Goal: Task Accomplishment & Management: Use online tool/utility

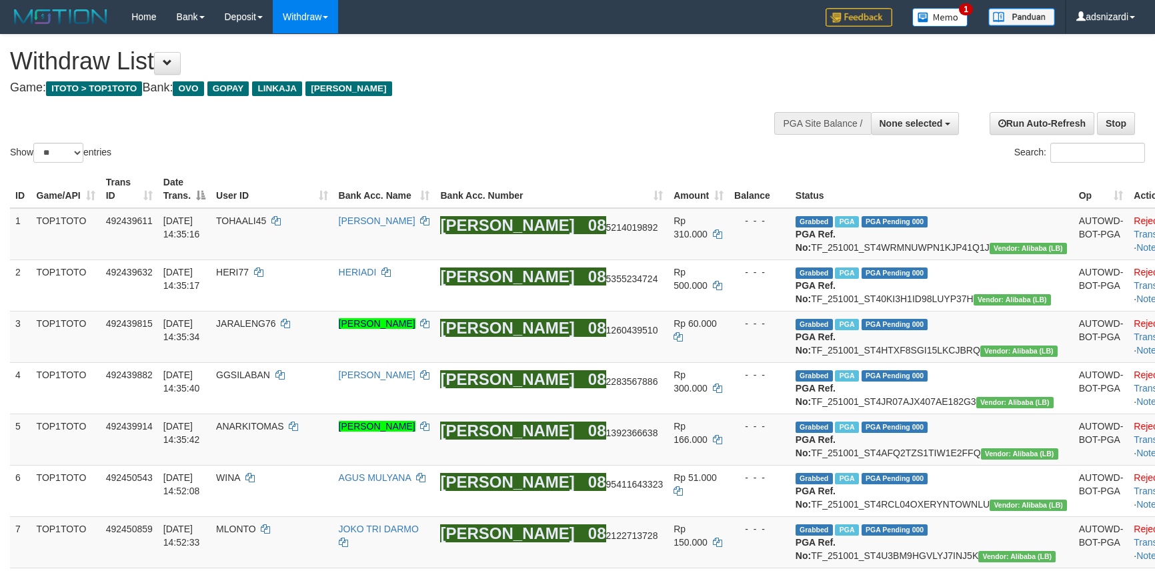
select select
select select "**"
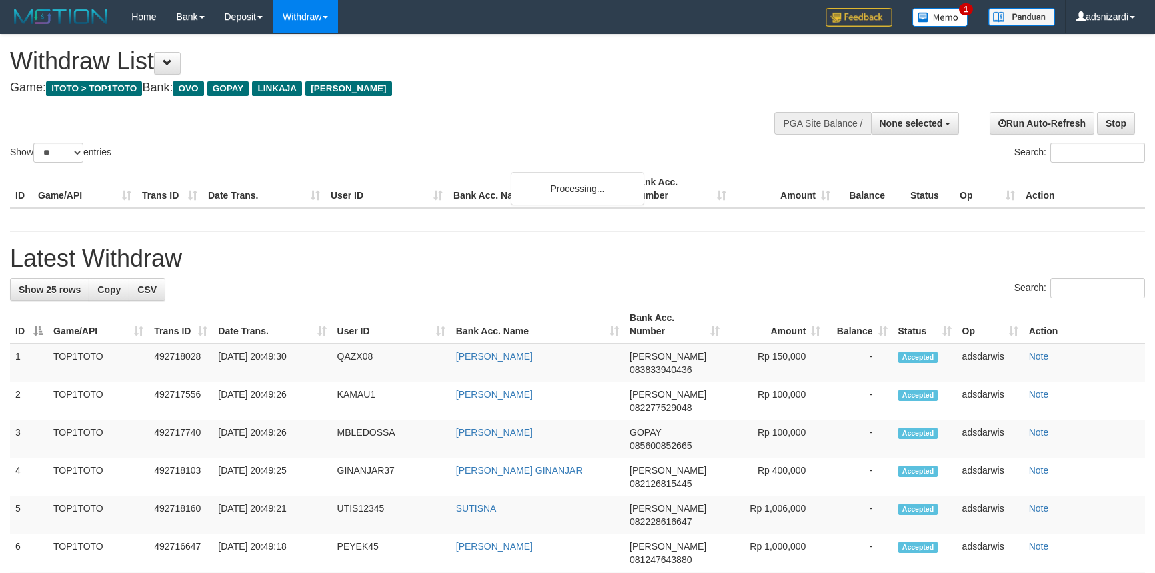
select select
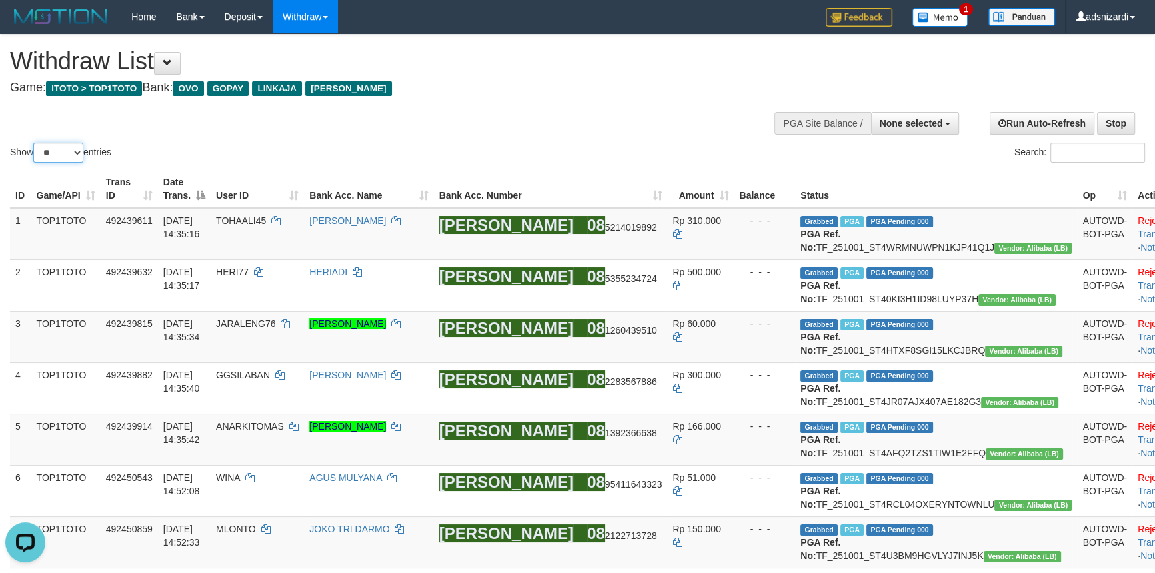
drag, startPoint x: 63, startPoint y: 149, endPoint x: 57, endPoint y: 161, distance: 13.1
click at [63, 149] on select "** ** ** ***" at bounding box center [58, 153] width 50 height 20
select select "***"
click at [35, 143] on select "** ** ** ***" at bounding box center [58, 153] width 50 height 20
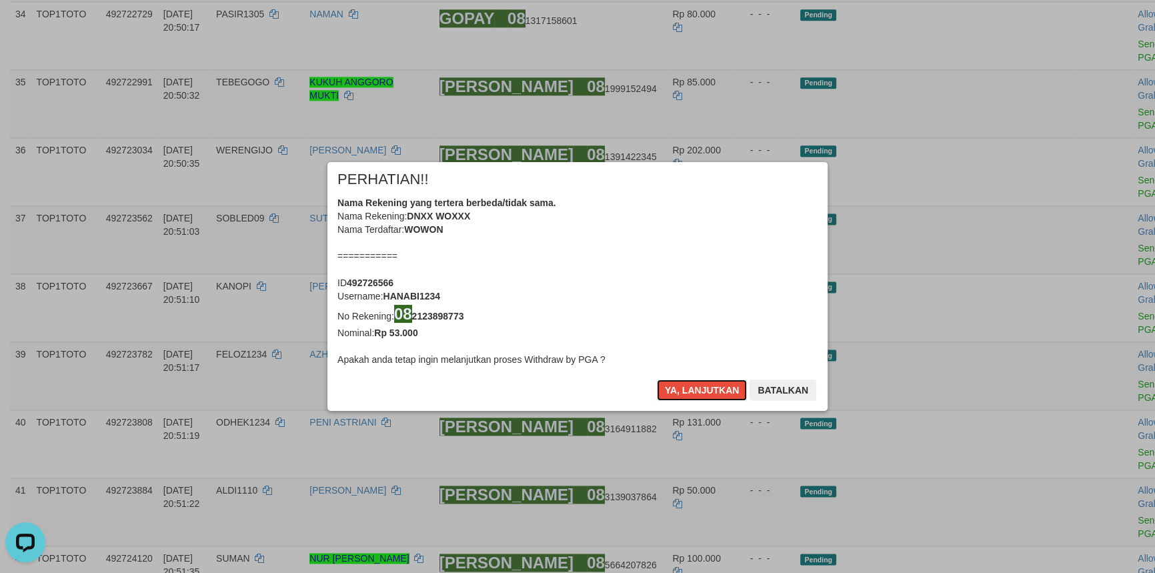
click at [696, 384] on button "Ya, lanjutkan" at bounding box center [702, 390] width 91 height 21
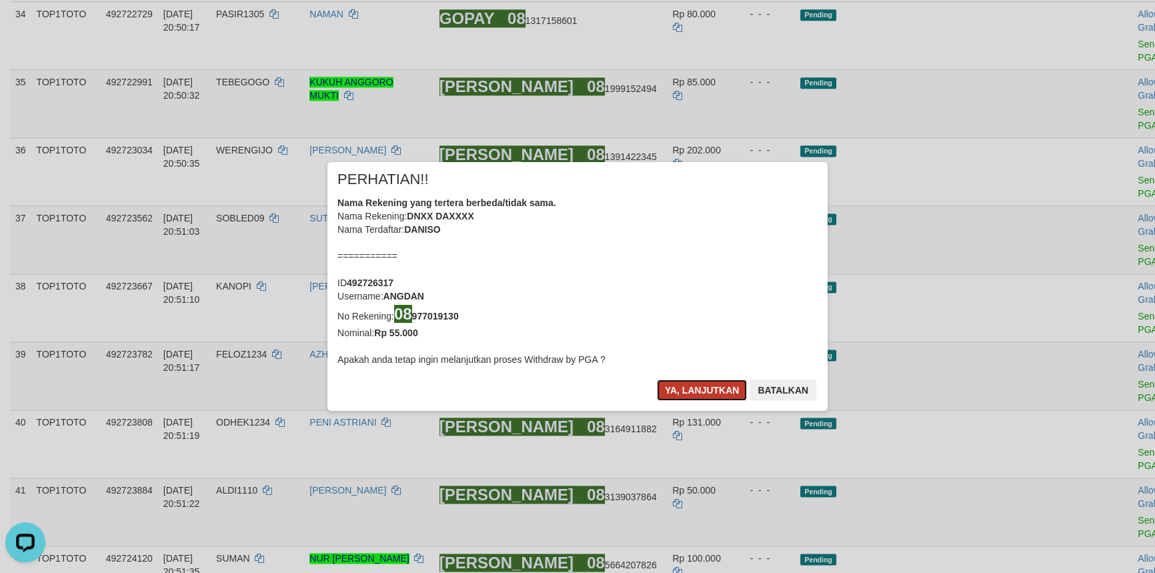
click at [693, 389] on button "Ya, lanjutkan" at bounding box center [702, 390] width 91 height 21
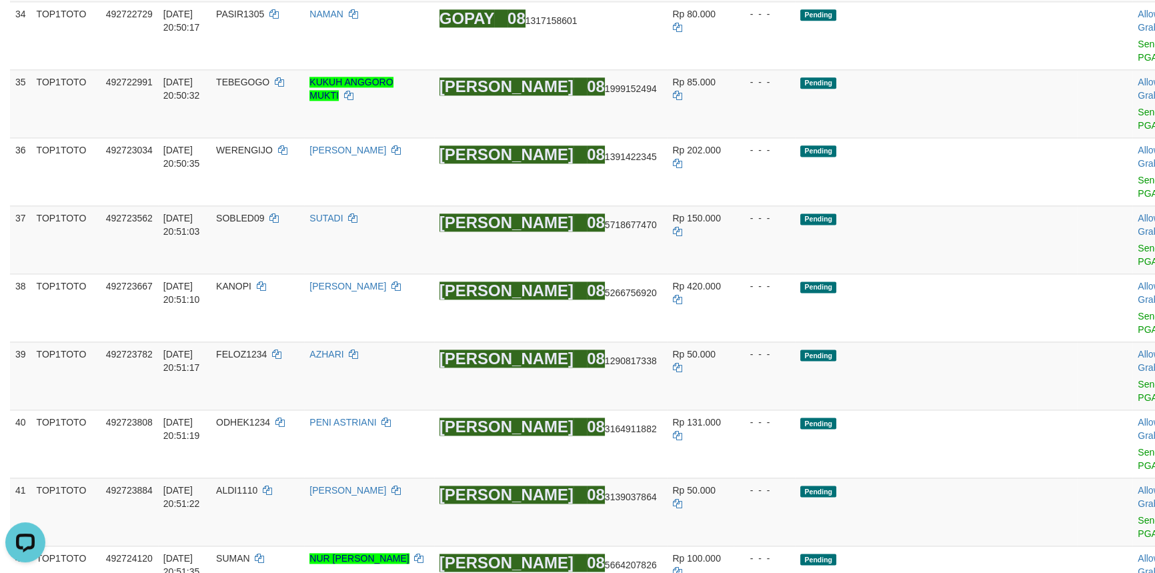
scroll to position [2221, 0]
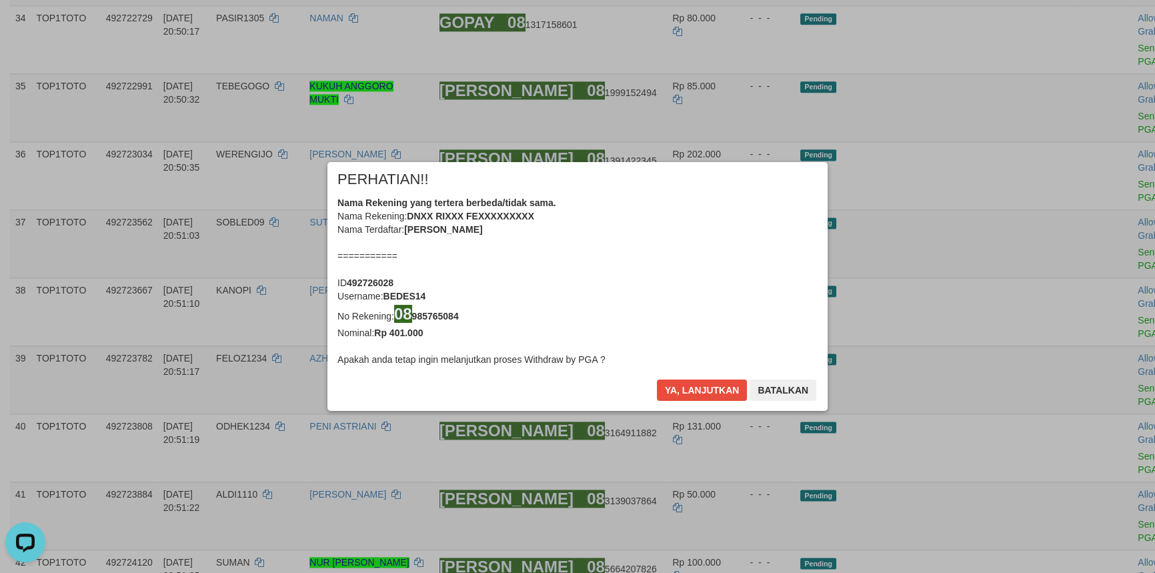
click at [1075, 57] on div "× PERHATIAN!! Nama Rekening yang tertera berbeda/tidak sama. Nama Rekening: DNX…" at bounding box center [577, 286] width 1155 height 573
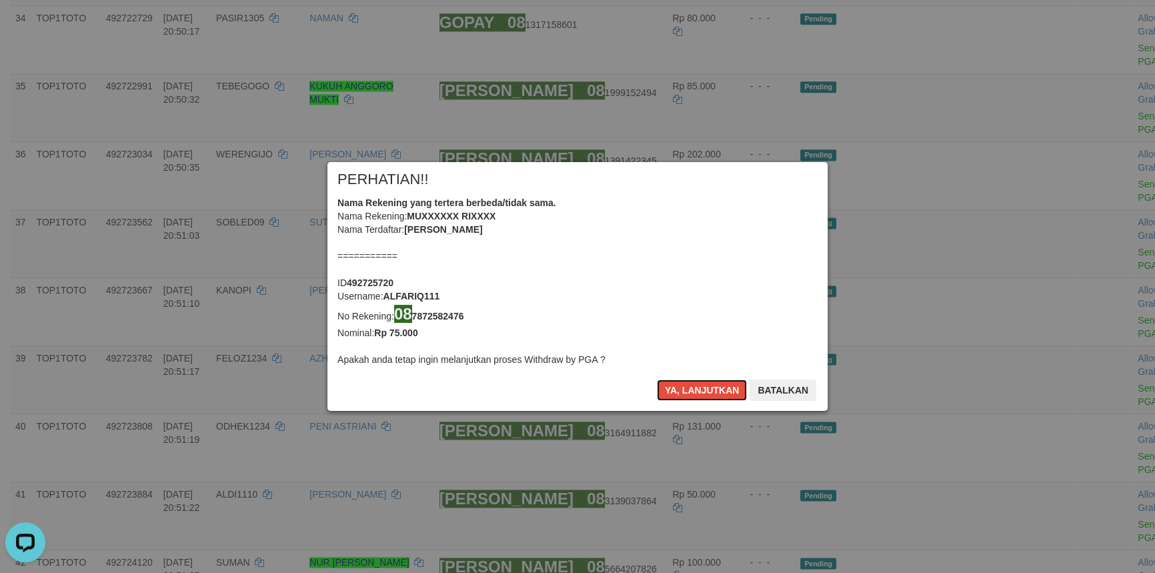
click at [704, 387] on button "Ya, lanjutkan" at bounding box center [702, 390] width 91 height 21
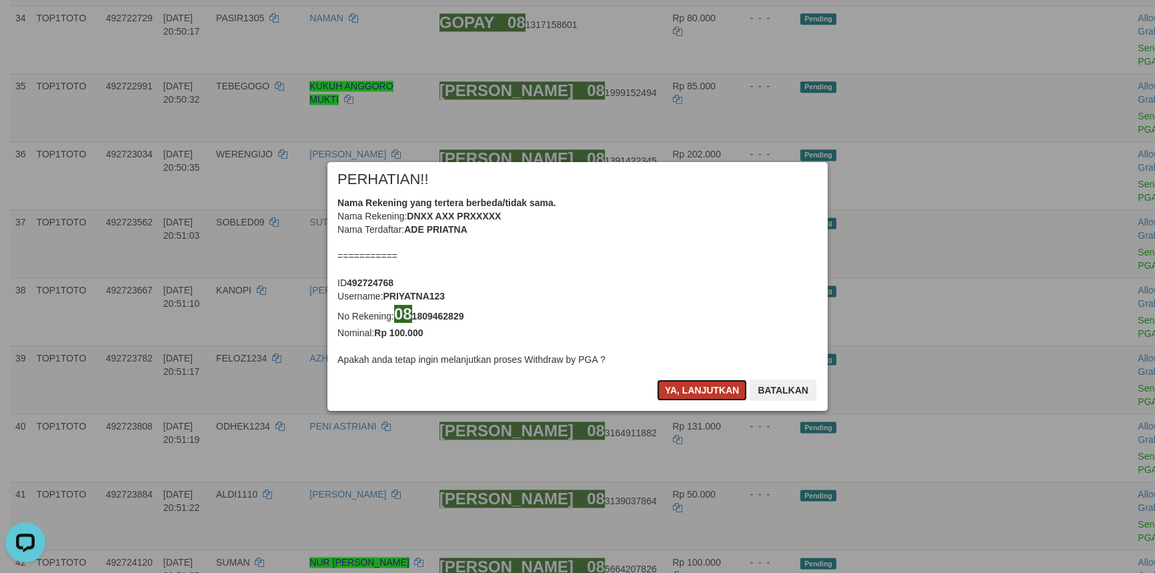
click at [704, 387] on button "Ya, lanjutkan" at bounding box center [702, 390] width 91 height 21
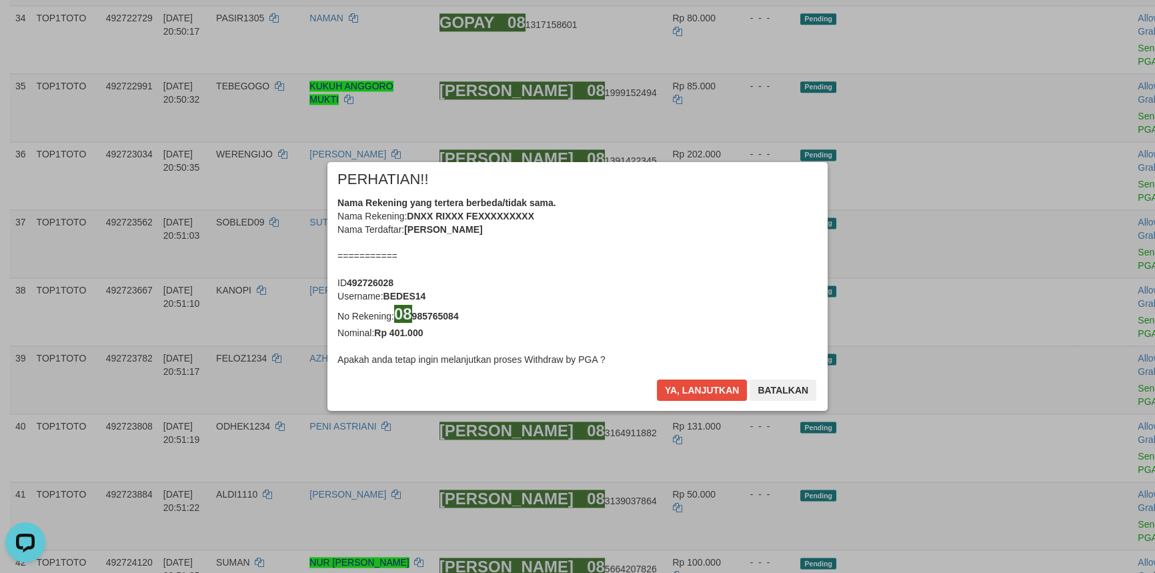
scroll to position [2215, 0]
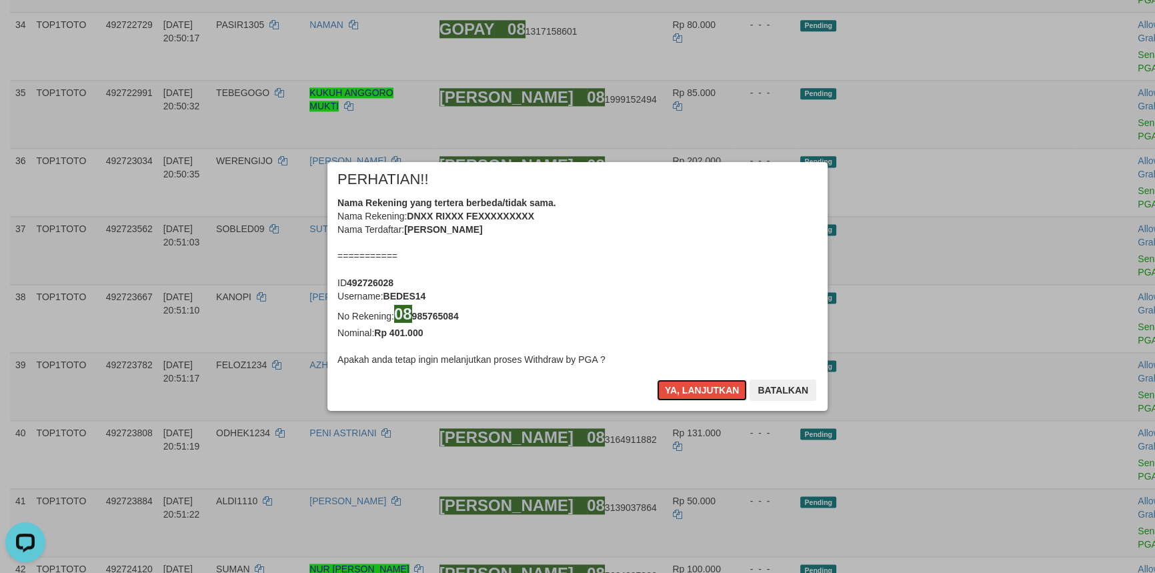
click at [704, 387] on button "Ya, lanjutkan" at bounding box center [702, 390] width 91 height 21
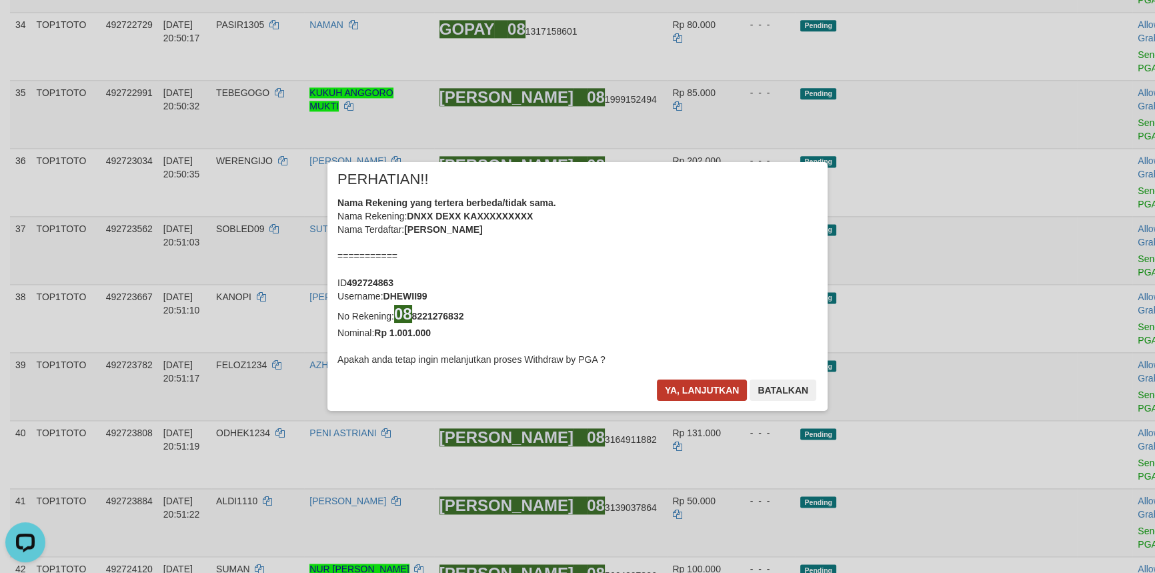
scroll to position [2212, 0]
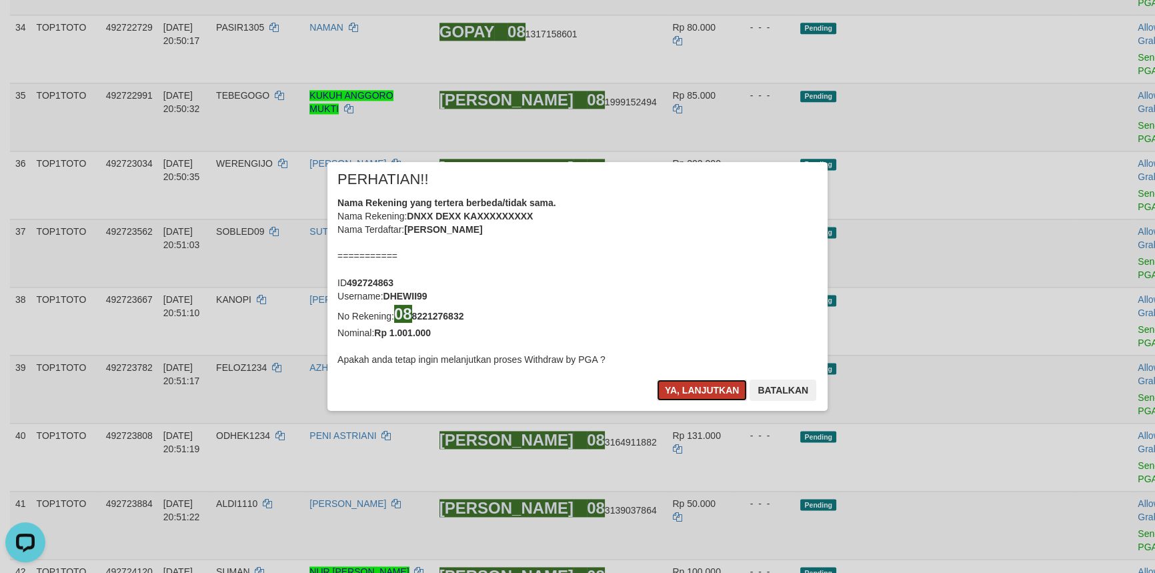
click at [706, 390] on button "Ya, lanjutkan" at bounding box center [702, 390] width 91 height 21
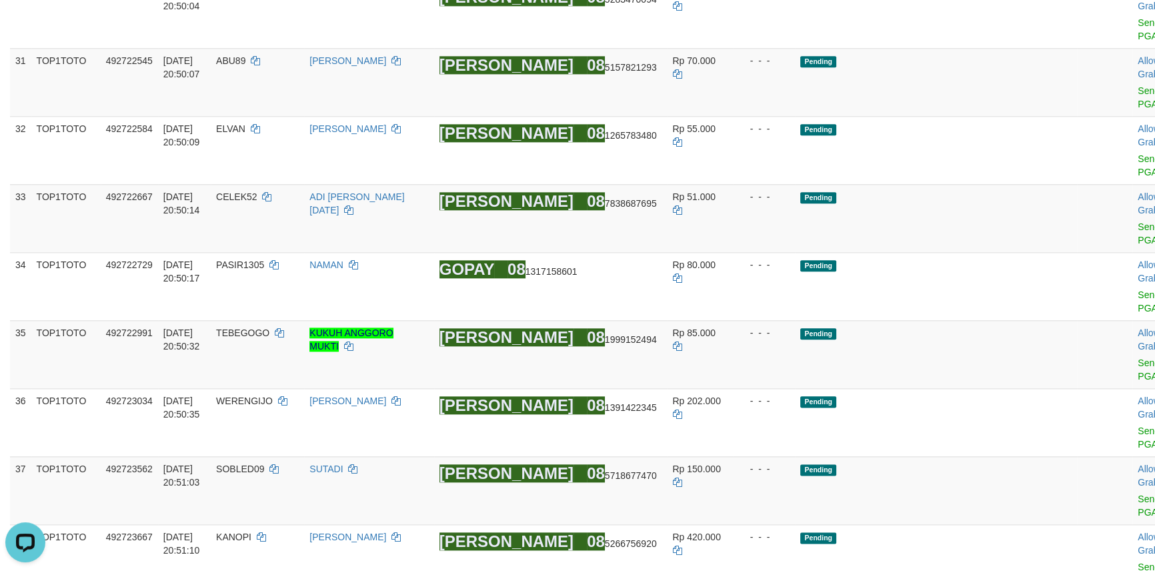
scroll to position [1905, 0]
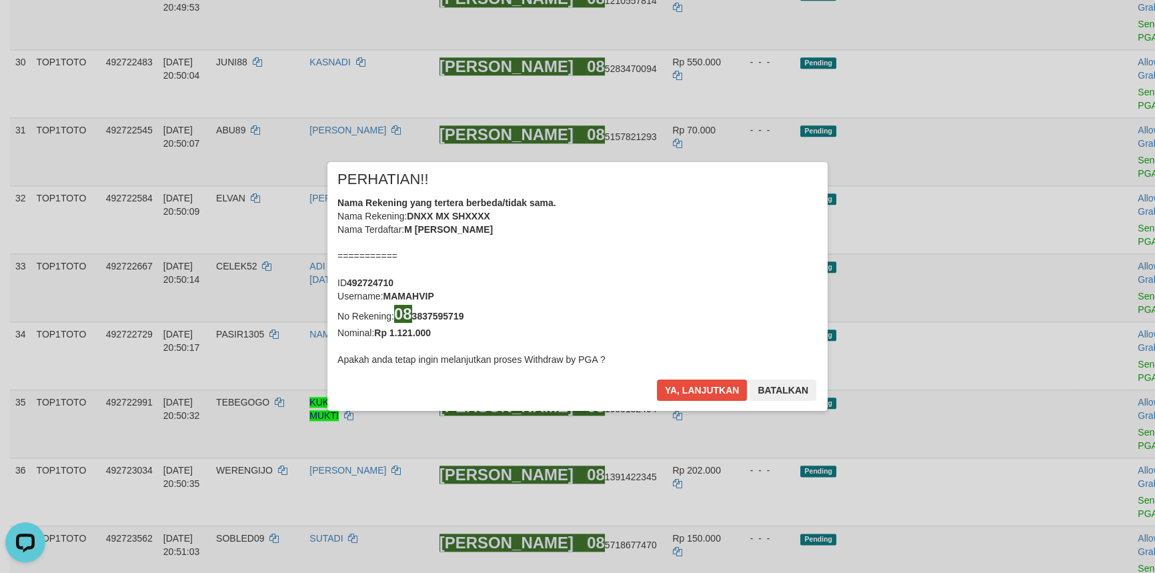
click at [1067, 286] on div "× PERHATIAN!! Nama Rekening yang tertera berbeda/tidak sama. Nama Rekening: DNX…" at bounding box center [577, 286] width 1155 height 302
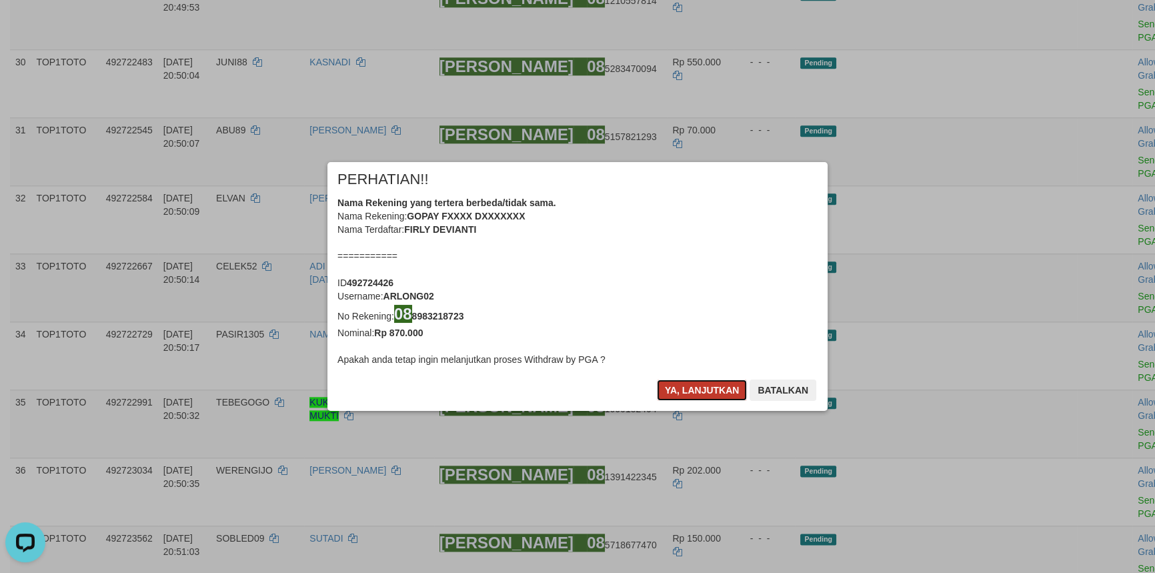
click at [684, 380] on button "Ya, lanjutkan" at bounding box center [702, 390] width 91 height 21
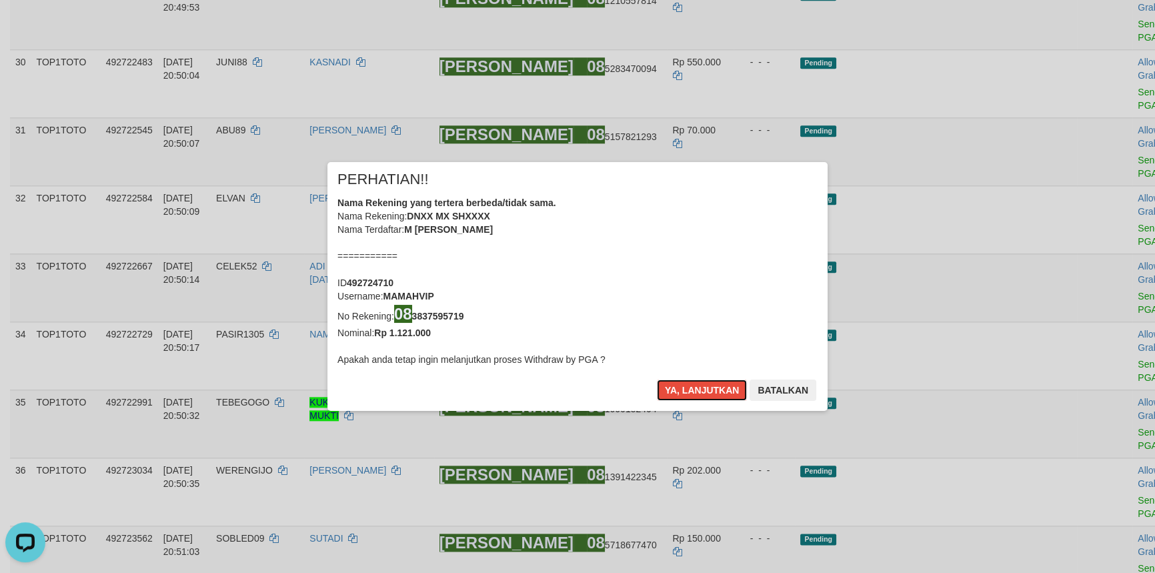
click at [684, 380] on button "Ya, lanjutkan" at bounding box center [702, 390] width 91 height 21
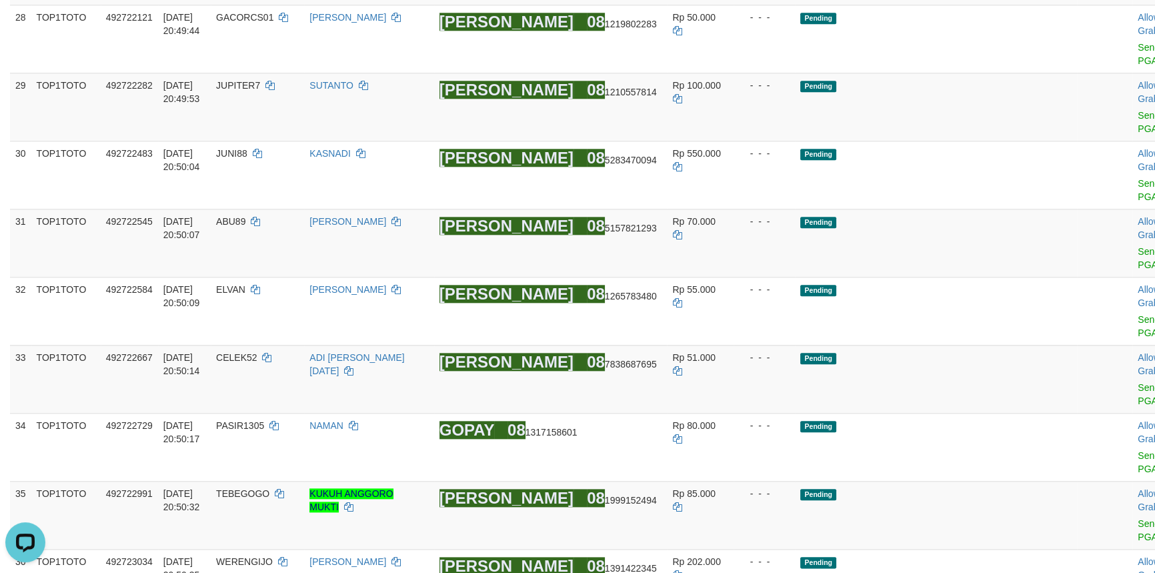
scroll to position [1784, 0]
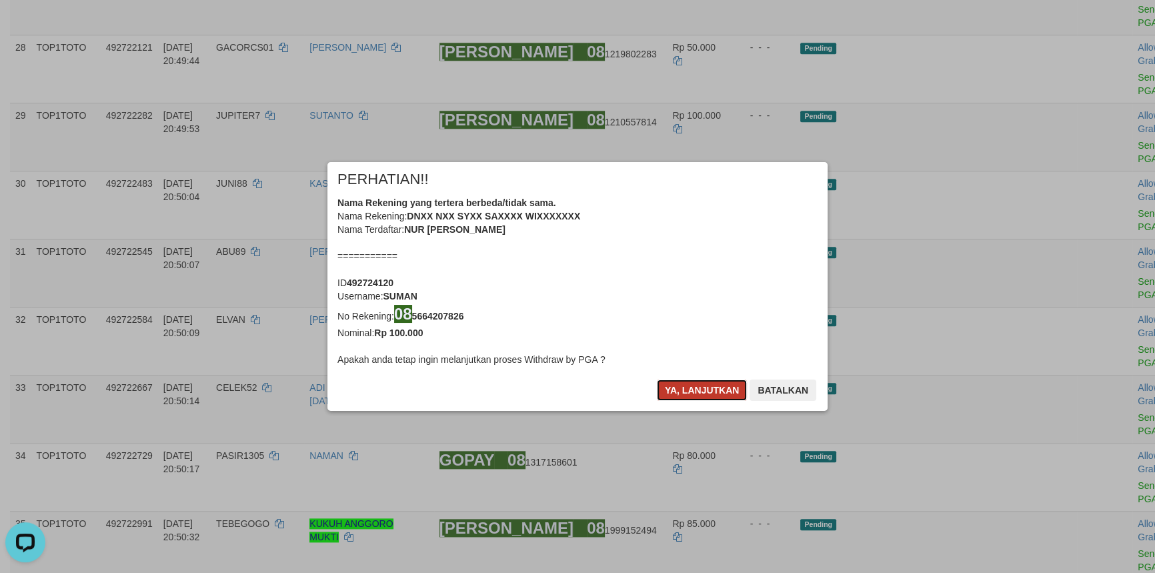
click at [700, 386] on button "Ya, lanjutkan" at bounding box center [702, 390] width 91 height 21
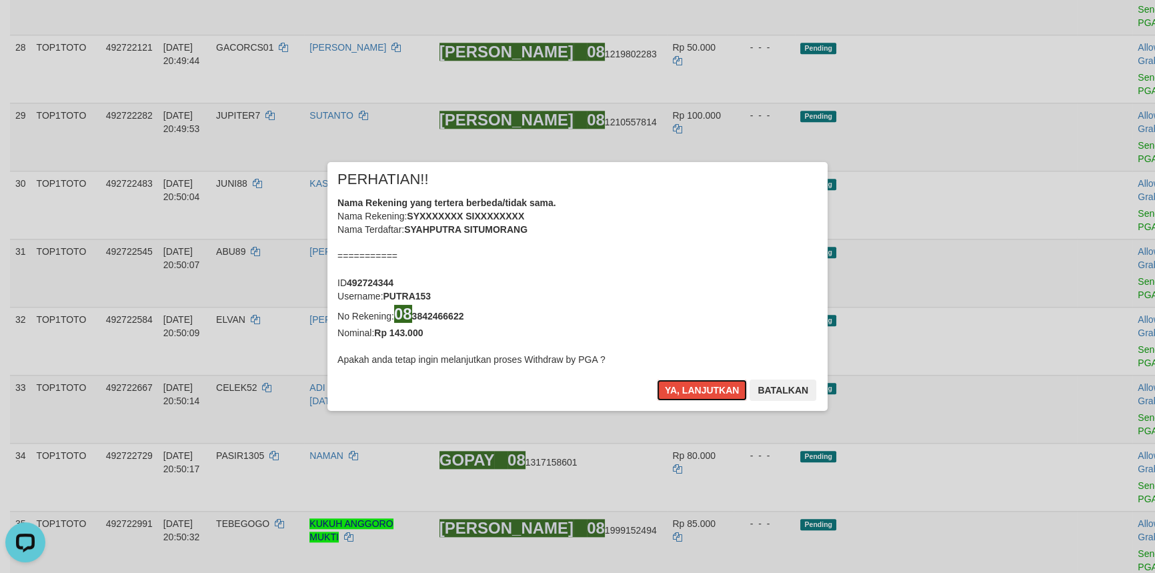
click at [700, 386] on button "Ya, lanjutkan" at bounding box center [702, 390] width 91 height 21
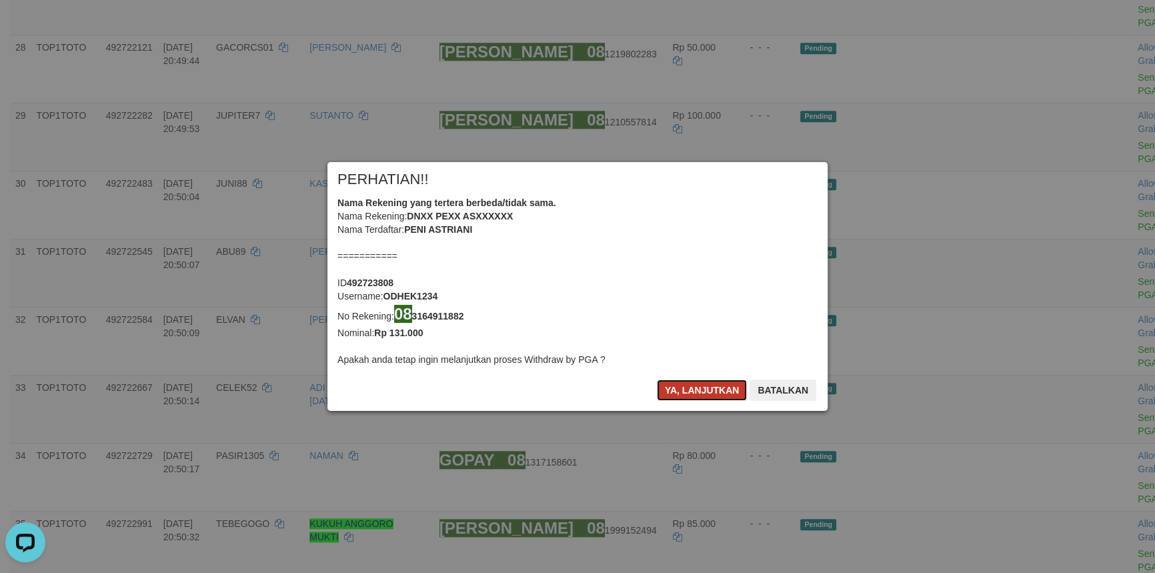
click at [692, 383] on button "Ya, lanjutkan" at bounding box center [702, 390] width 91 height 21
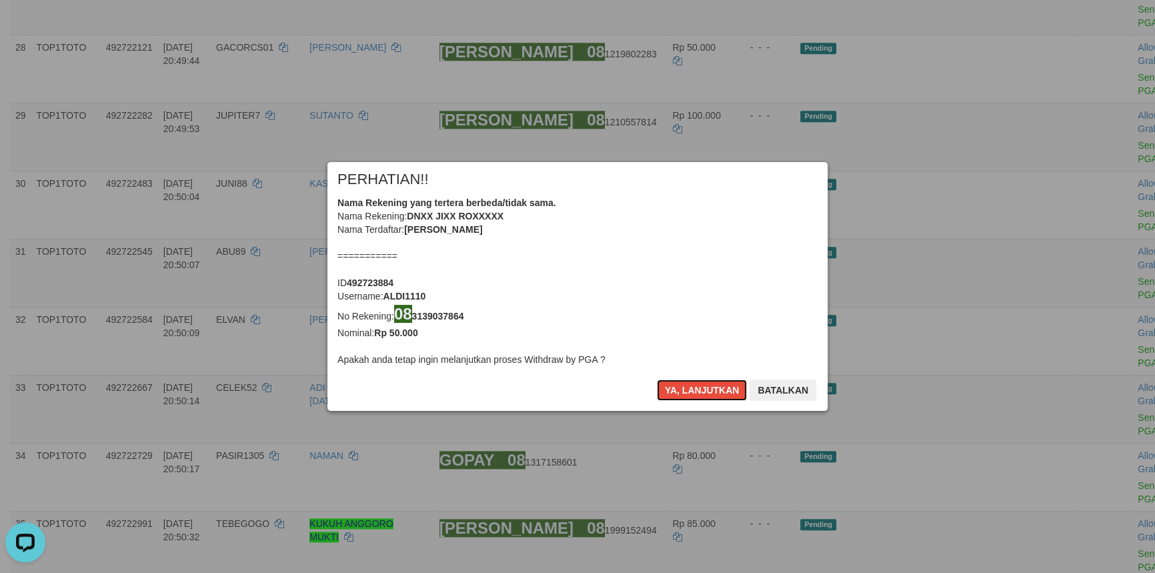
click at [692, 383] on button "Ya, lanjutkan" at bounding box center [702, 390] width 91 height 21
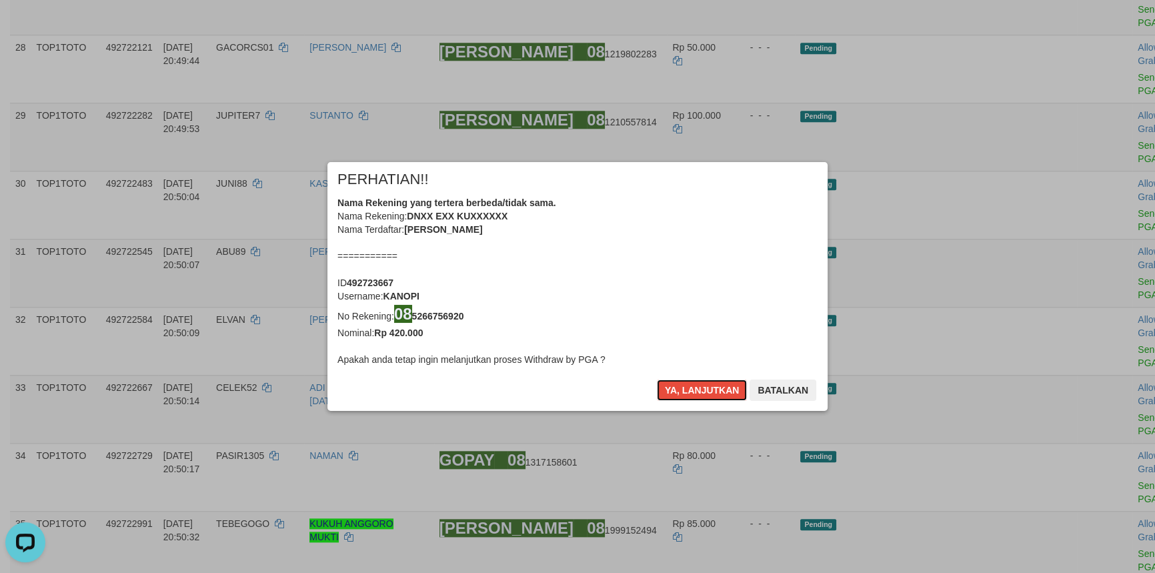
click at [692, 383] on button "Ya, lanjutkan" at bounding box center [702, 390] width 91 height 21
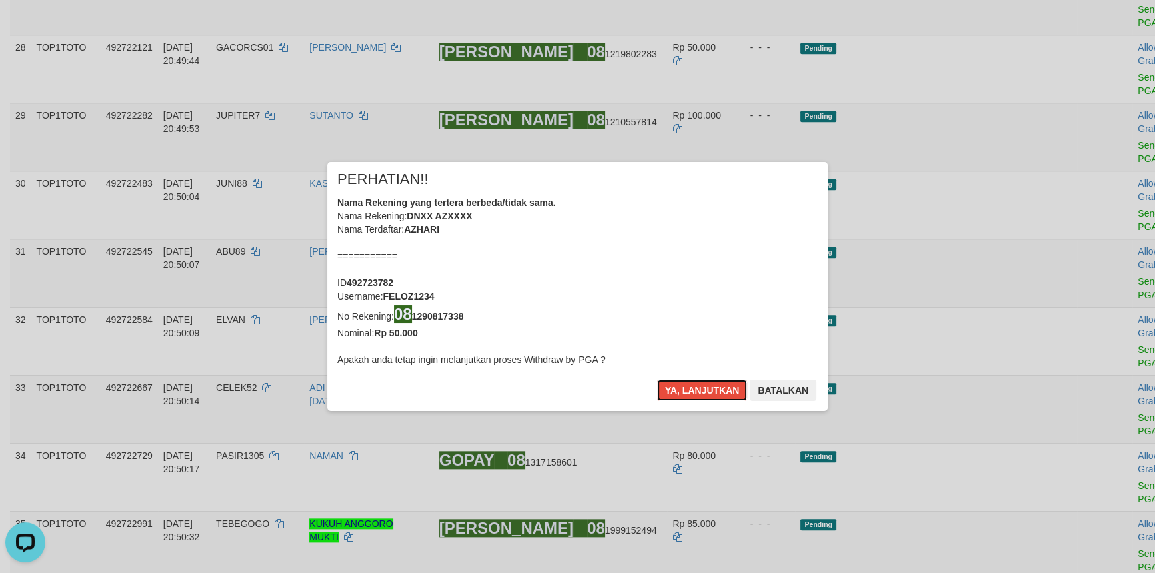
click at [692, 383] on button "Ya, lanjutkan" at bounding box center [702, 390] width 91 height 21
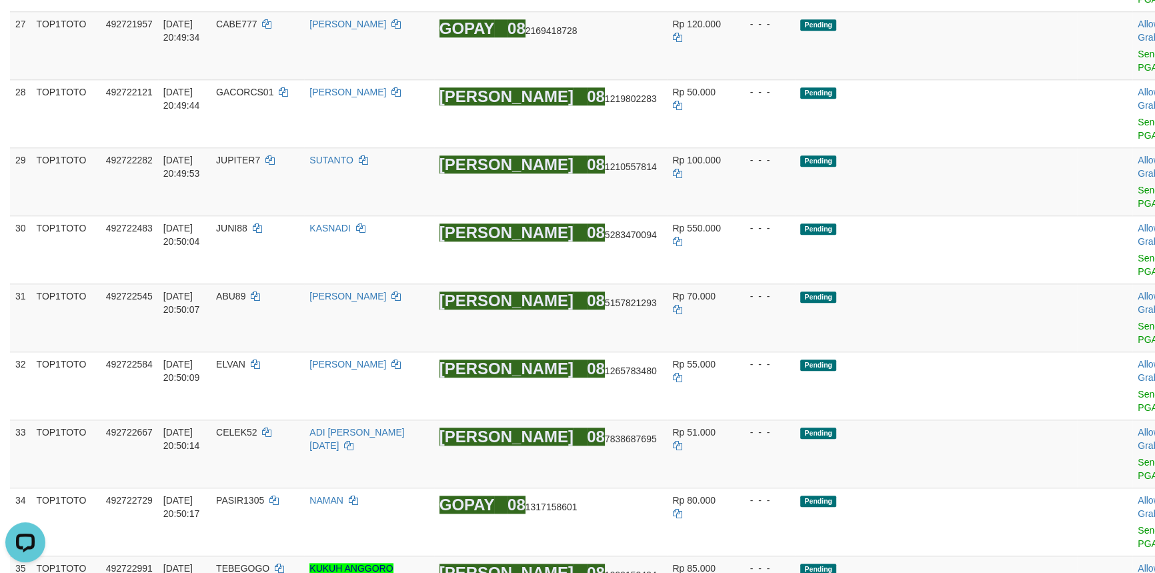
scroll to position [1618, 0]
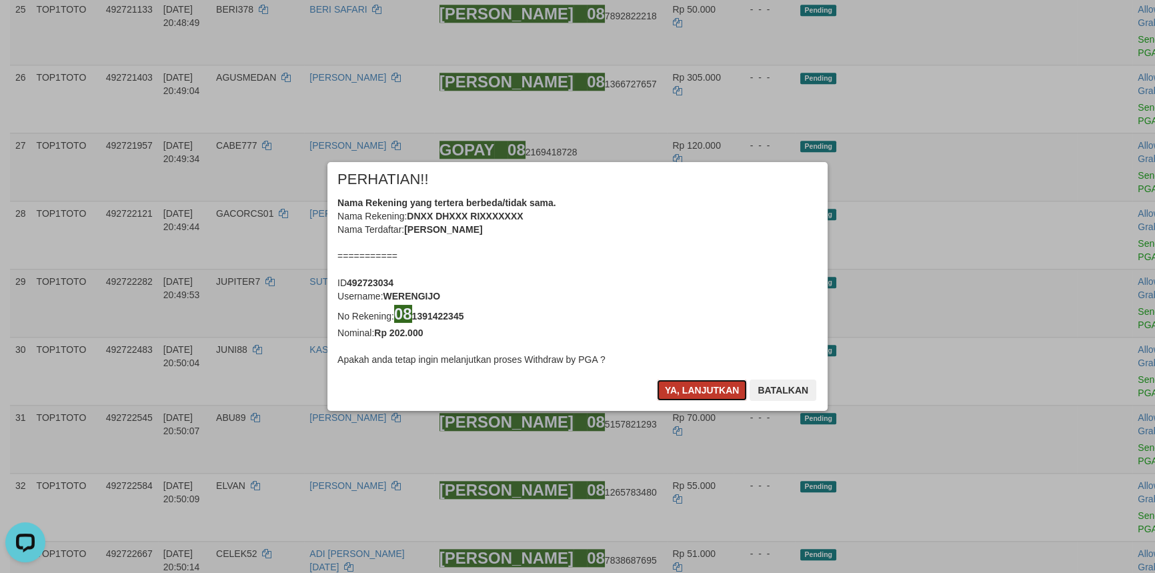
click at [686, 386] on button "Ya, lanjutkan" at bounding box center [702, 390] width 91 height 21
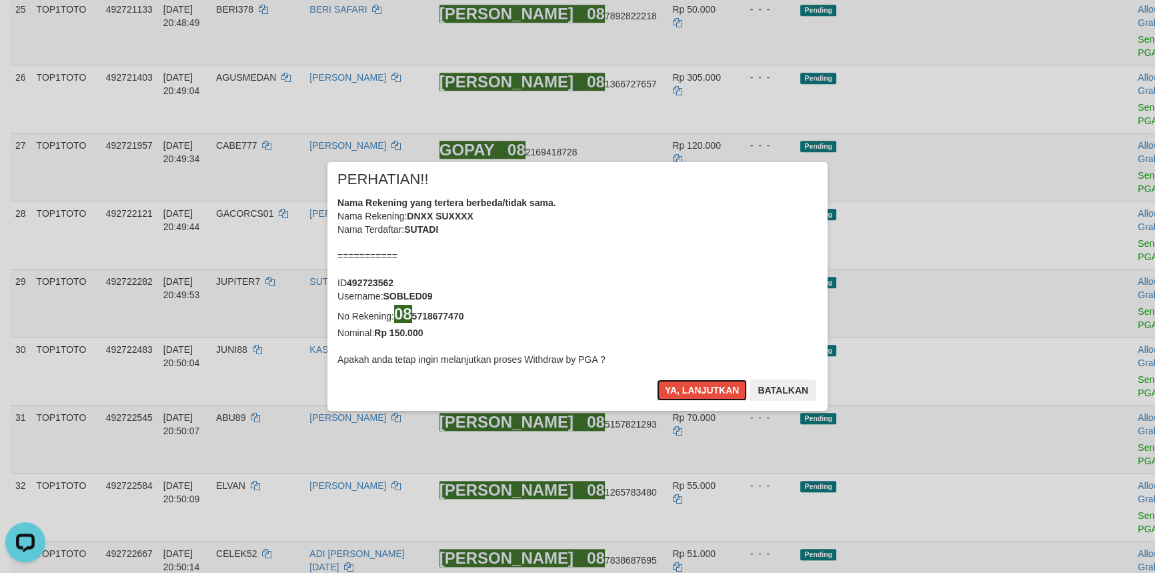
click at [686, 386] on button "Ya, lanjutkan" at bounding box center [702, 390] width 91 height 21
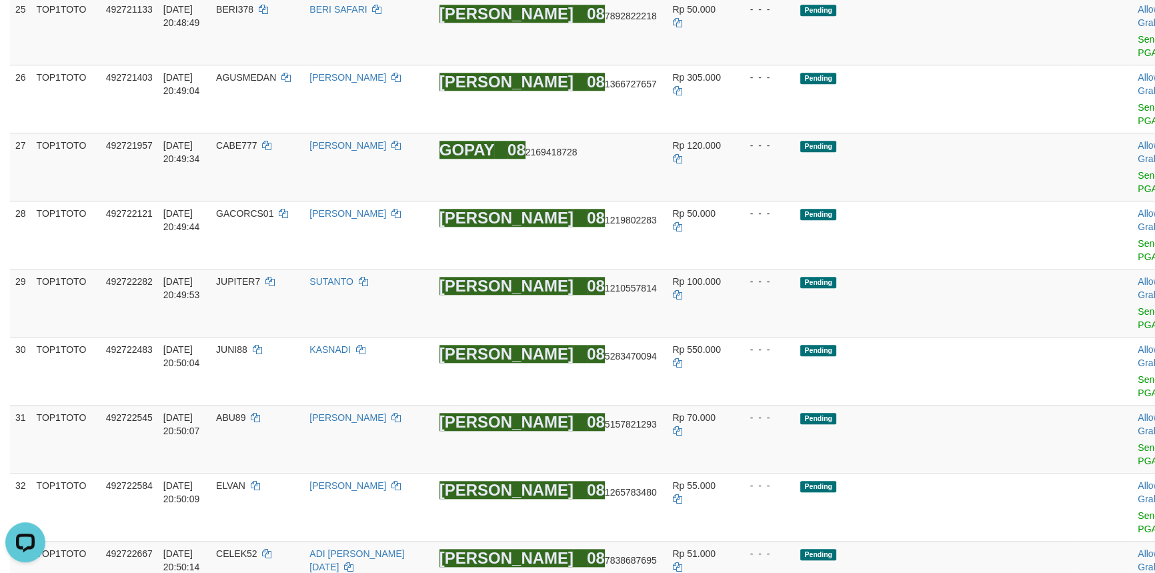
scroll to position [1557, 0]
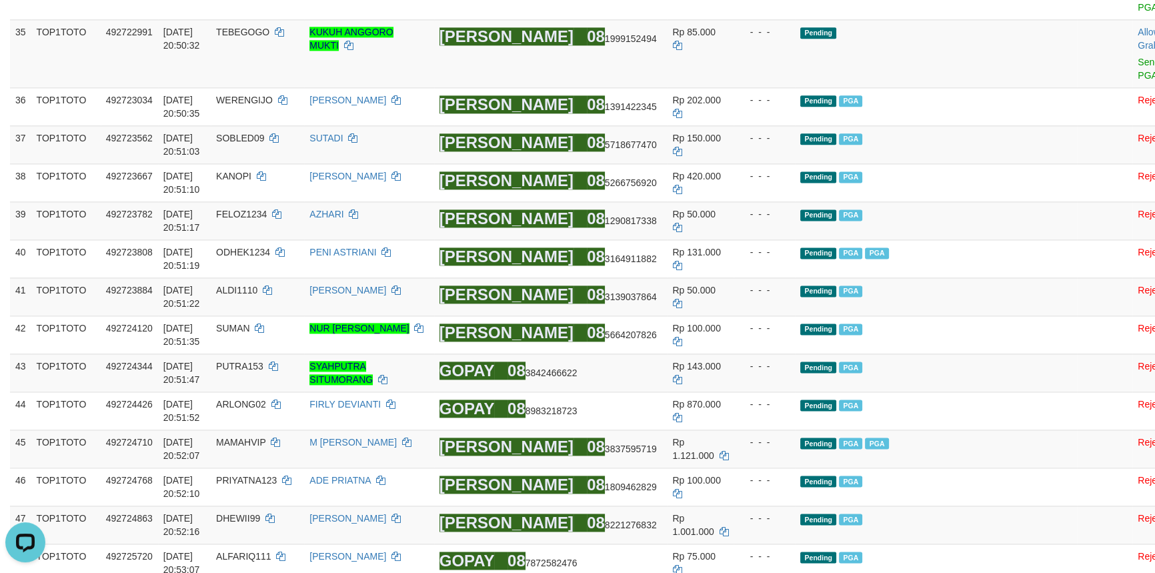
scroll to position [2217, 0]
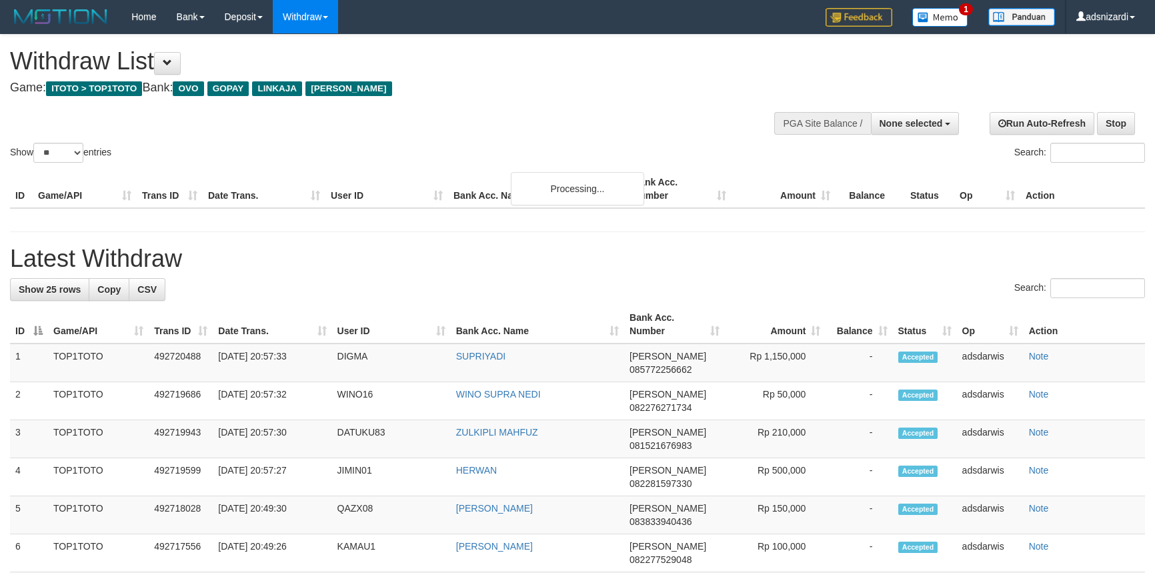
select select
select select "**"
